Goal: Information Seeking & Learning: Learn about a topic

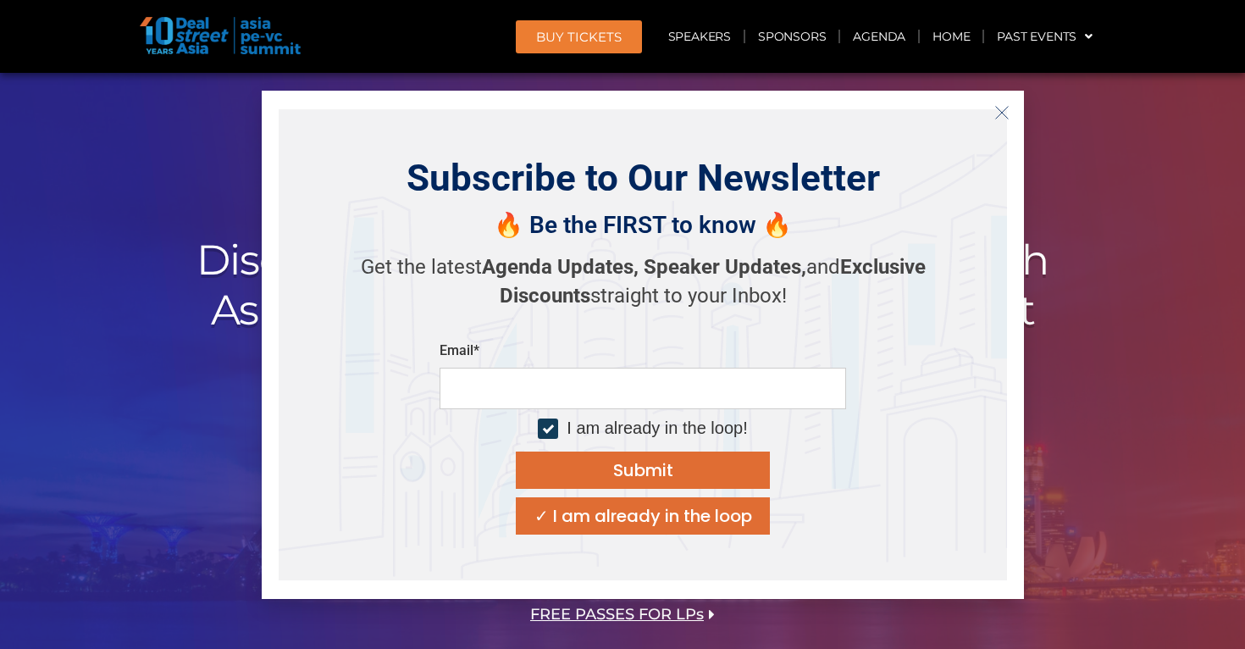
click at [1003, 117] on icon "Close" at bounding box center [1001, 112] width 15 height 15
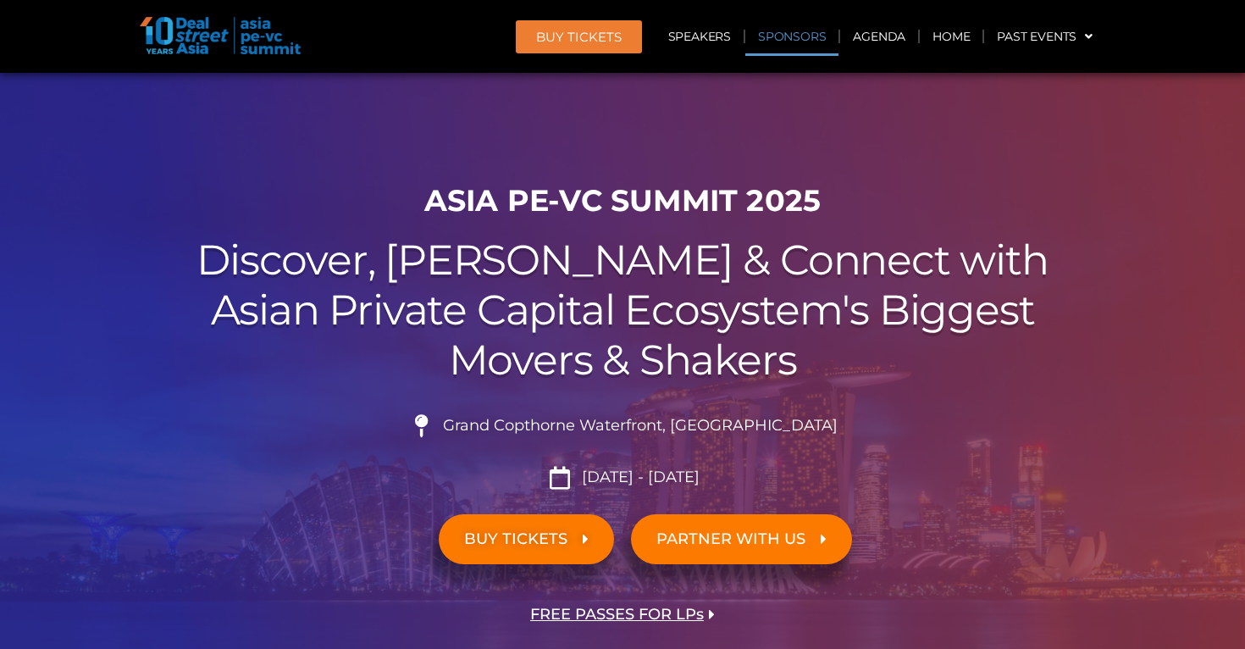
click at [777, 30] on link "Sponsors" at bounding box center [791, 36] width 93 height 39
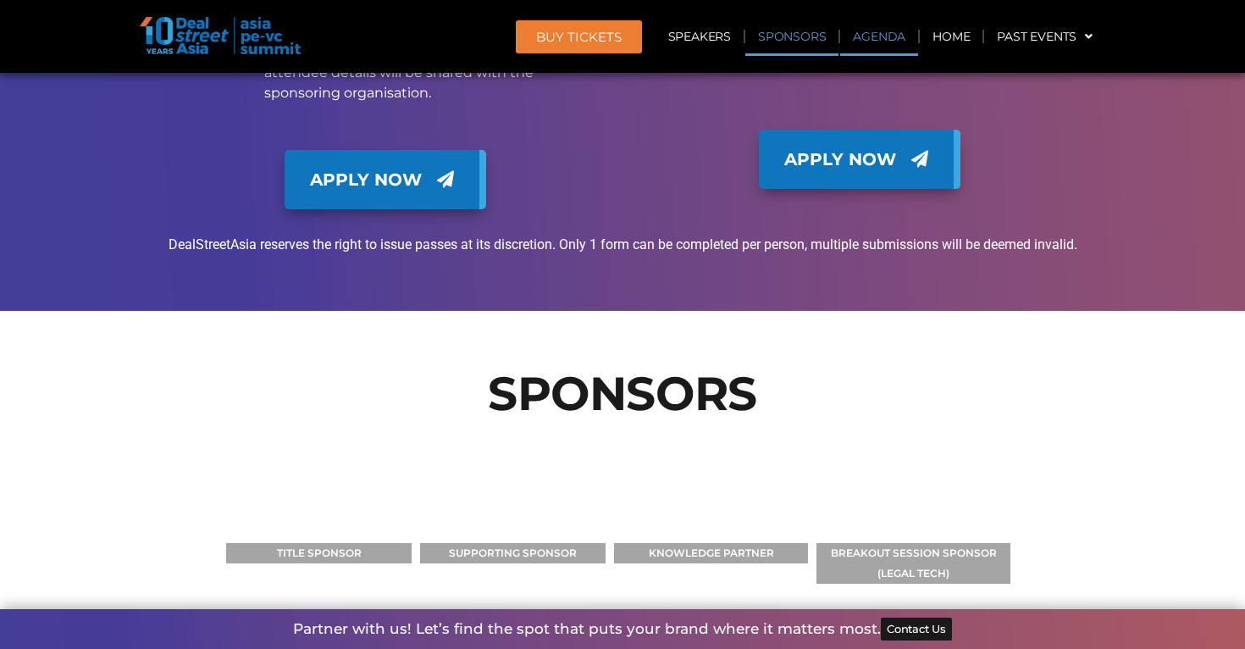
click at [865, 32] on link "Agenda" at bounding box center [879, 36] width 78 height 39
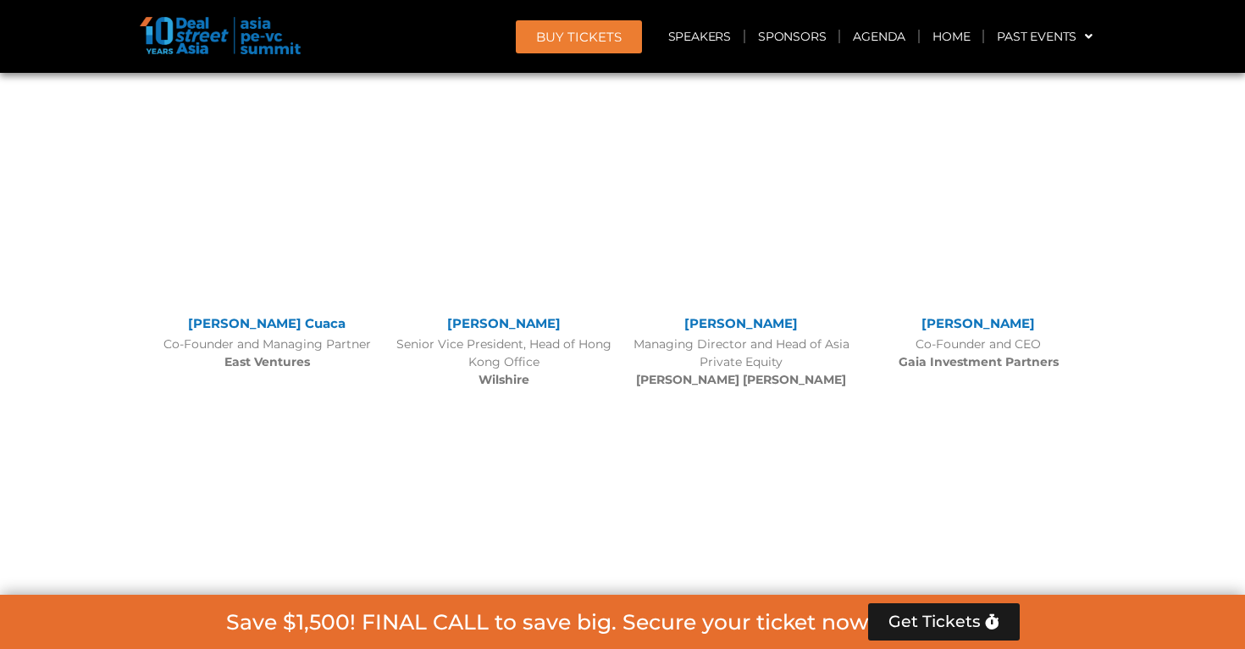
scroll to position [885, 0]
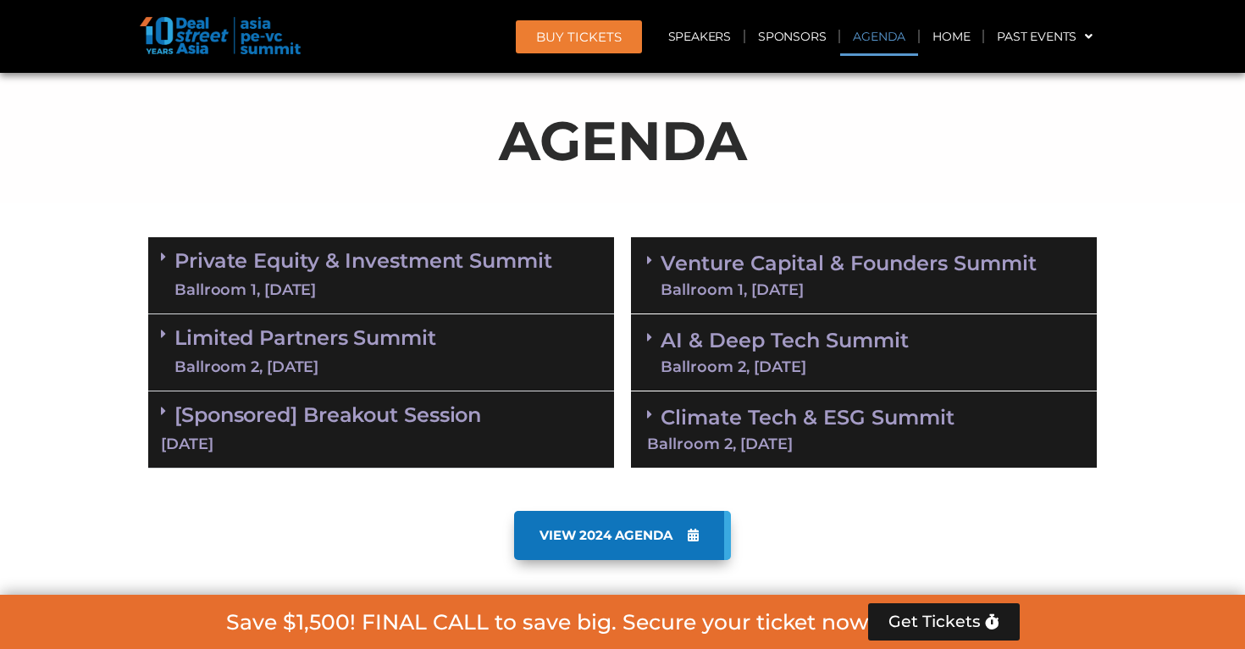
click at [837, 334] on link "AI & Deep Tech Summit Ballroom 2, [DATE]" at bounding box center [785, 352] width 248 height 44
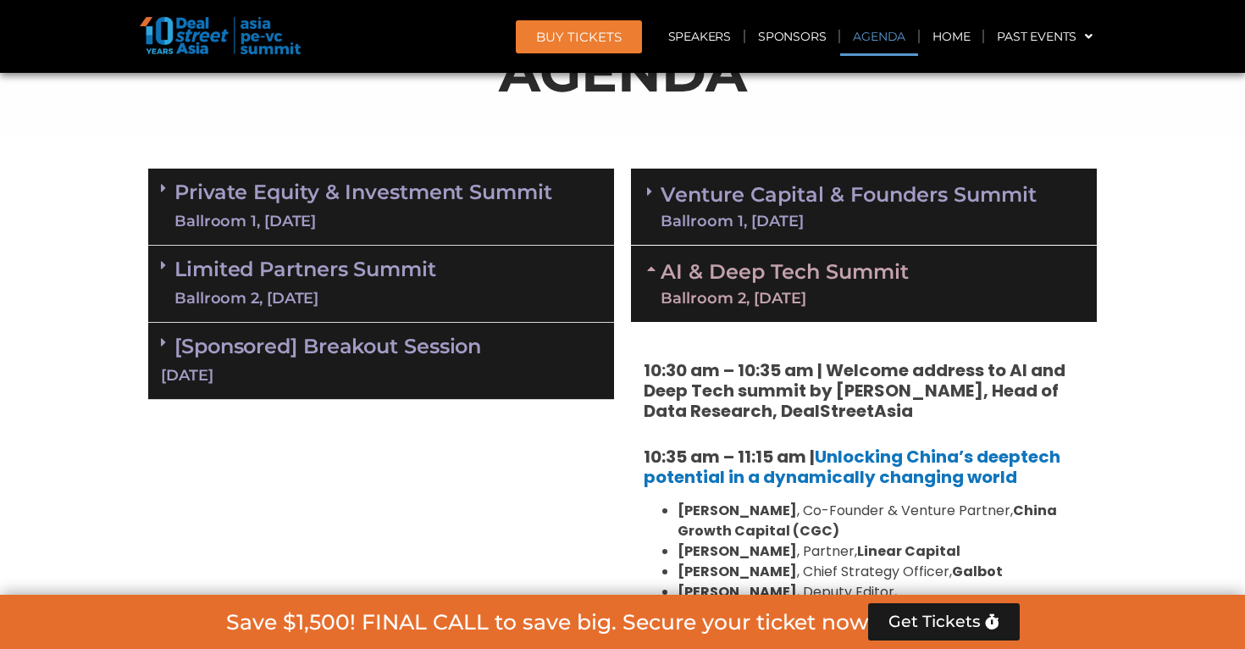
scroll to position [951, 0]
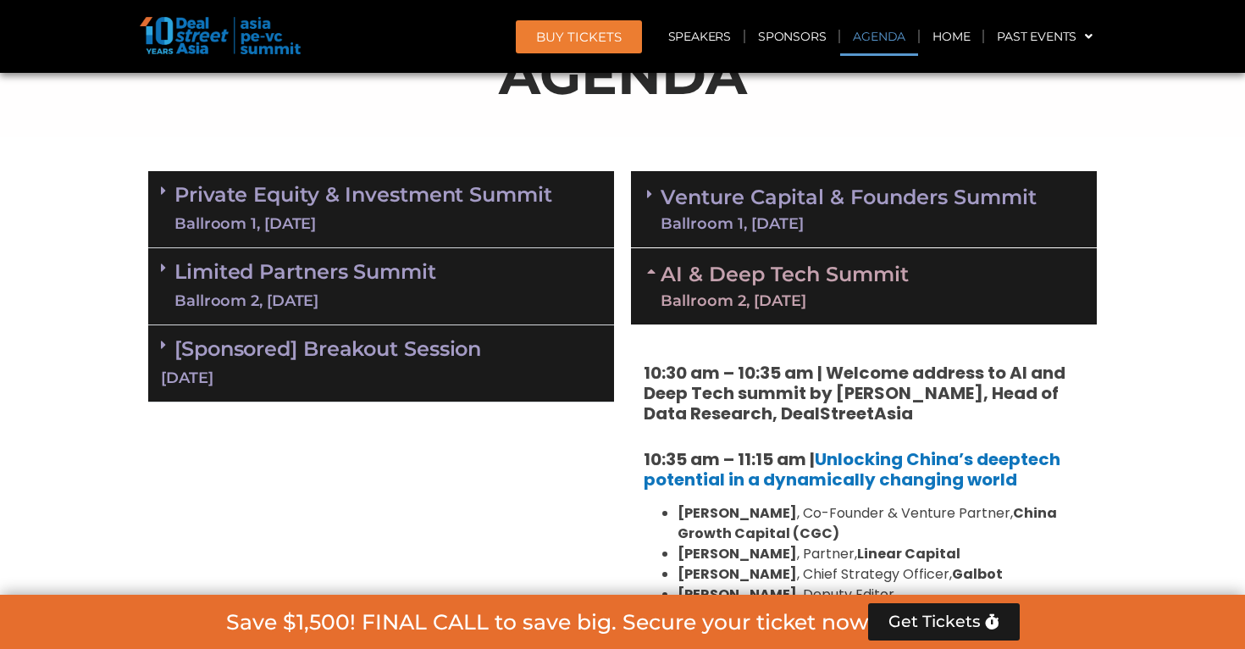
click at [842, 197] on link "Venture Capital & Founders​ Summit Ballroom 1, [DATE]" at bounding box center [849, 209] width 376 height 44
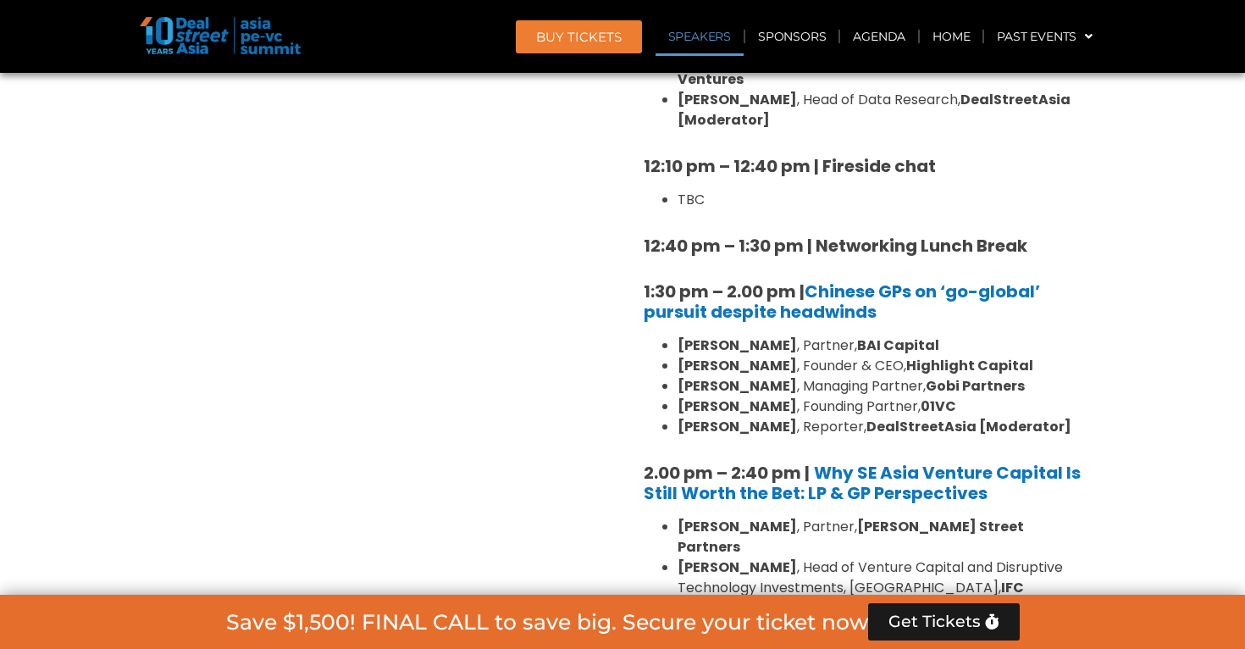
scroll to position [1905, 0]
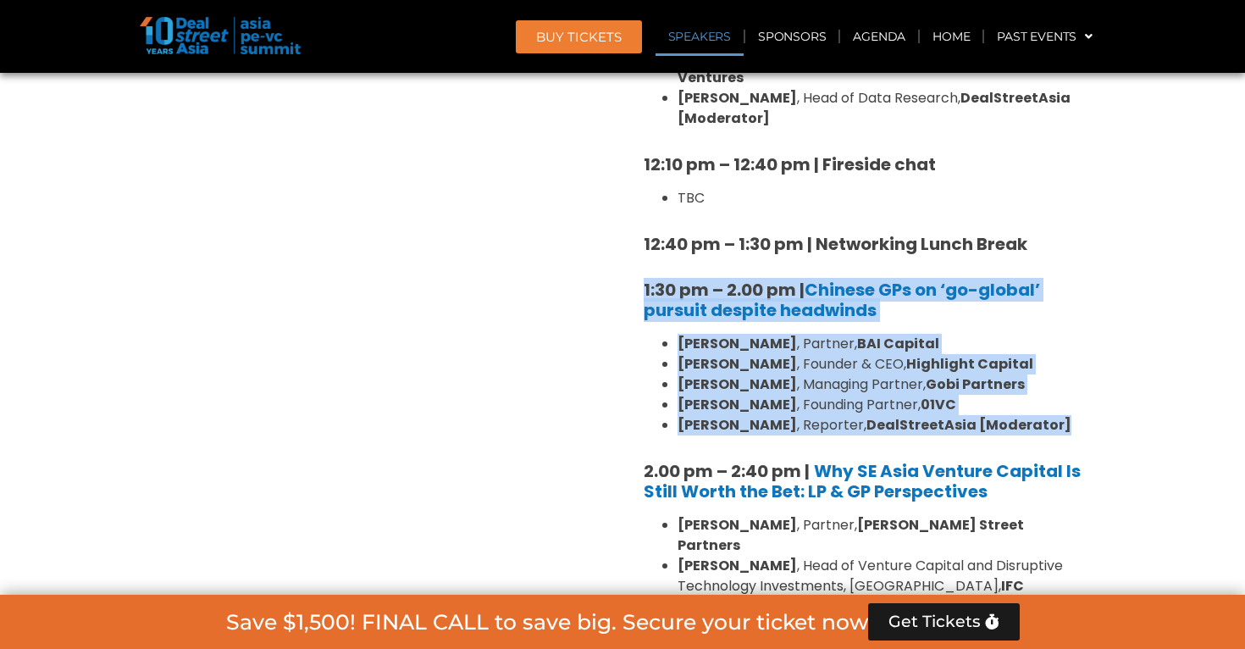
drag, startPoint x: 950, startPoint y: 389, endPoint x: 635, endPoint y: 246, distance: 345.6
click at [635, 246] on div "8:00 am – 9:00 am | Registration & Networking Coffee 9:00 am – 9:15 am | Welcom…" at bounding box center [864, 410] width 466 height 2235
copy div "1:30 pm – 2.00 pm | Chinese GPs on ‘go-global’ pursuit despite headwinds [PERSO…"
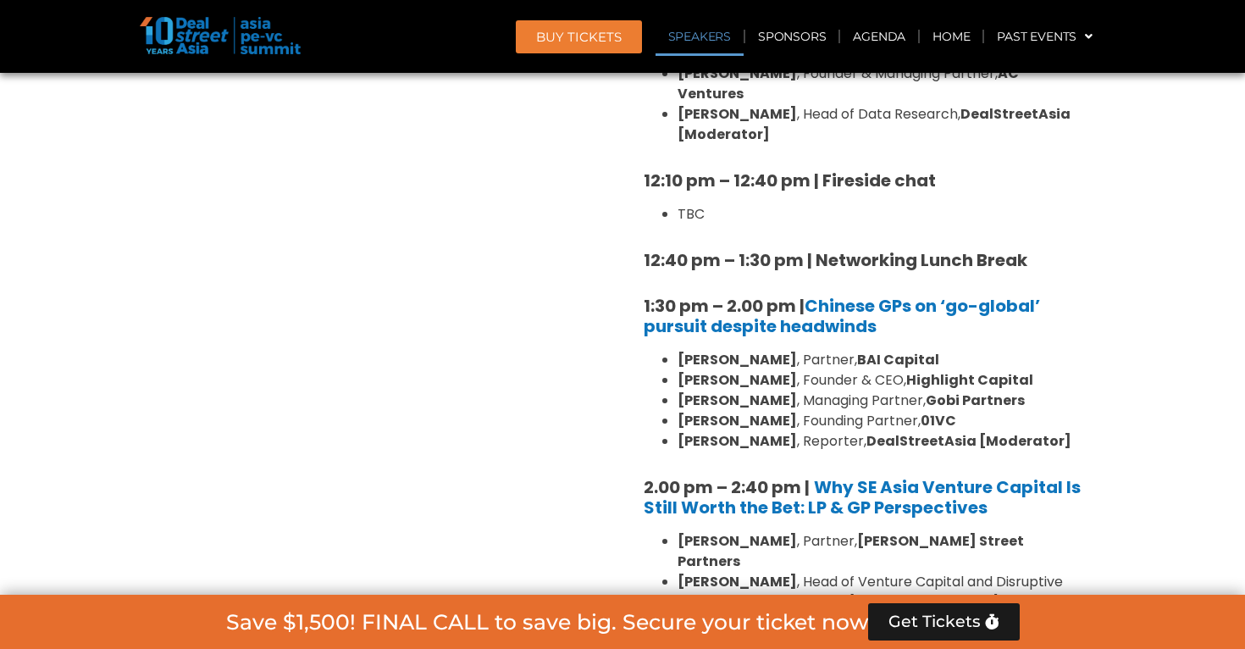
scroll to position [1888, 0]
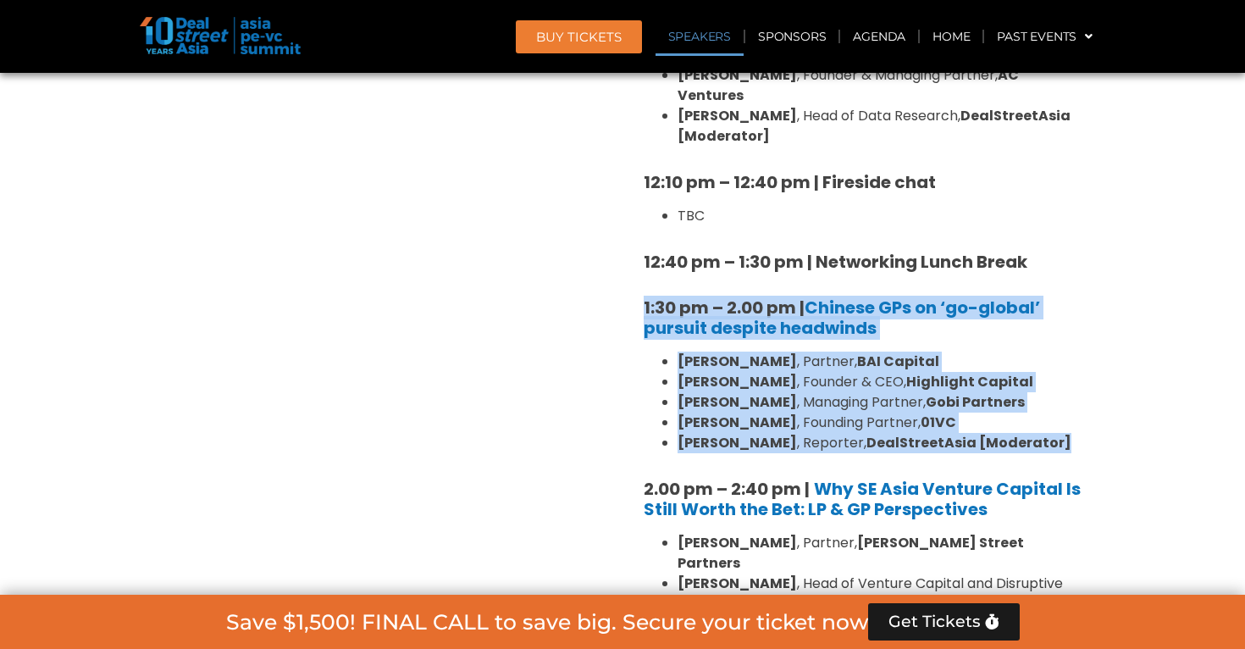
drag, startPoint x: 1044, startPoint y: 407, endPoint x: 633, endPoint y: 264, distance: 434.9
click at [633, 264] on div "8:00 am – 9:00 am | Registration & Networking Coffee 9:00 am – 9:15 am | Welcom…" at bounding box center [864, 428] width 466 height 2235
copy div "1:30 pm – 2.00 pm | Chinese GPs on ‘go-global’ pursuit despite headwinds [PERSO…"
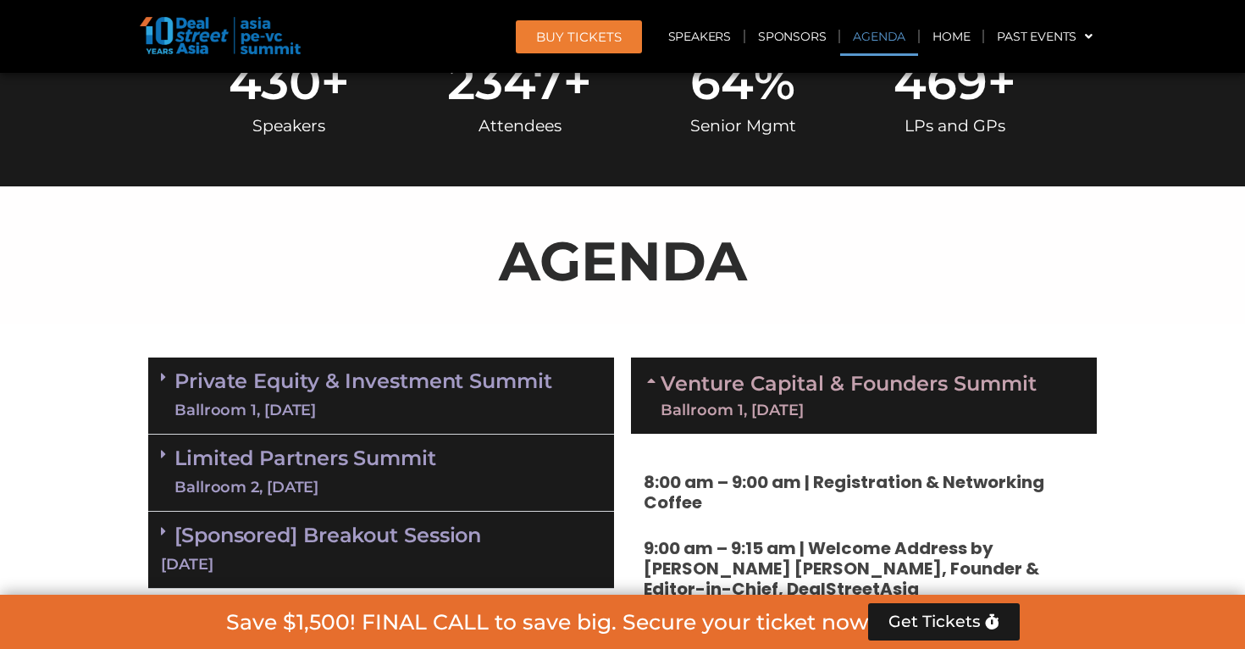
scroll to position [762, 0]
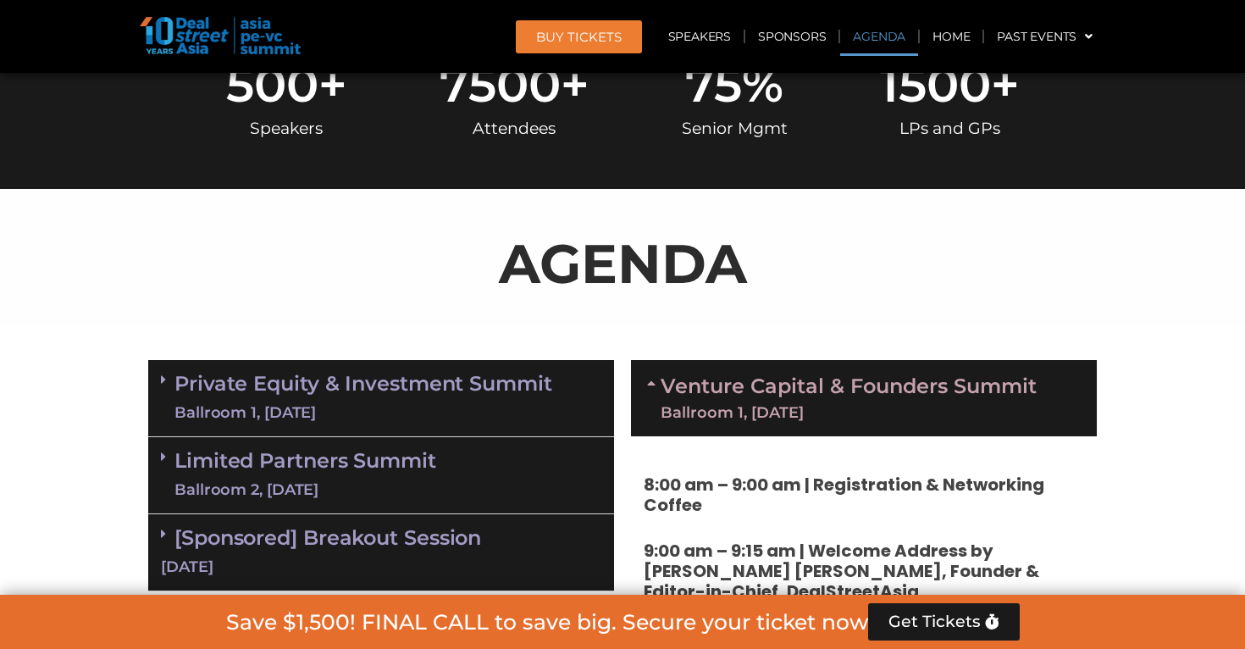
click at [766, 412] on div "Ballroom 1, [DATE]" at bounding box center [849, 412] width 376 height 15
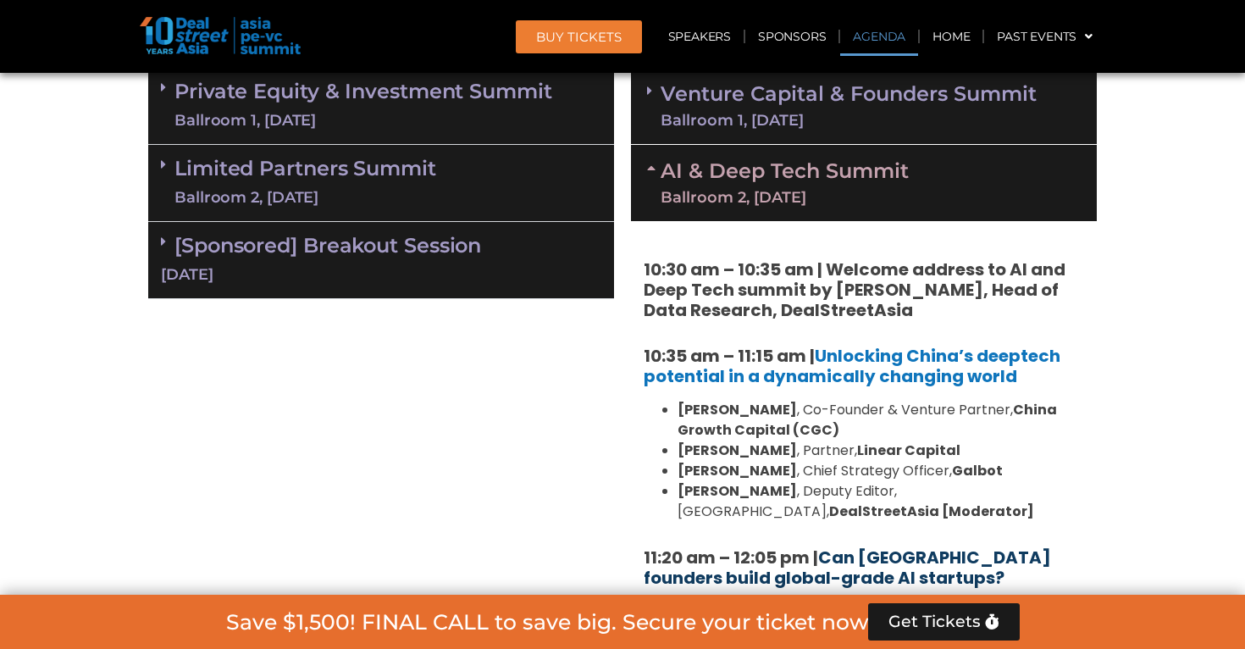
scroll to position [777, 0]
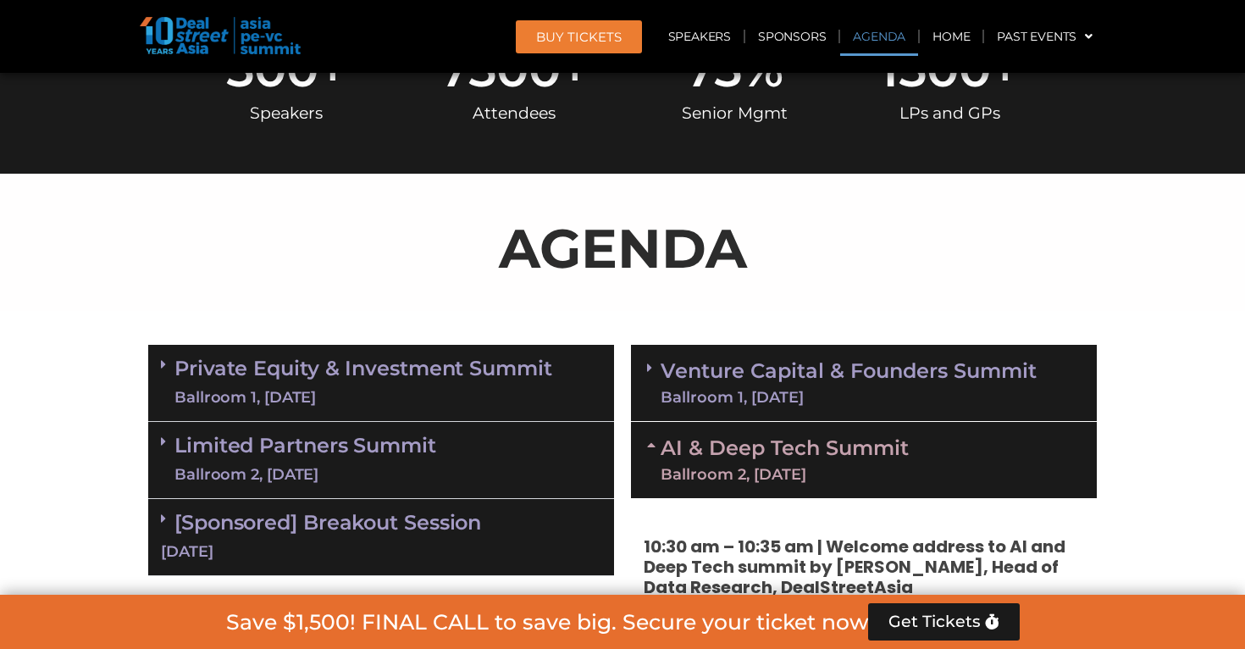
click at [790, 391] on div "Ballroom 1, [DATE]" at bounding box center [849, 397] width 376 height 15
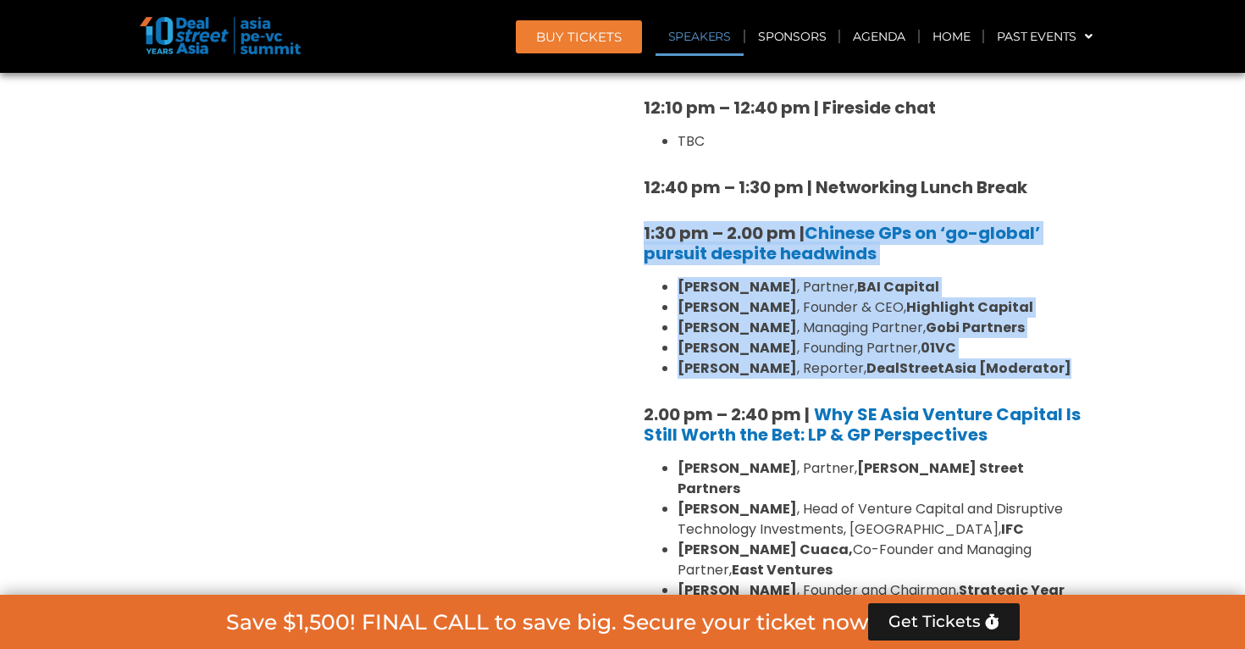
scroll to position [1965, 0]
